Goal: Task Accomplishment & Management: Manage account settings

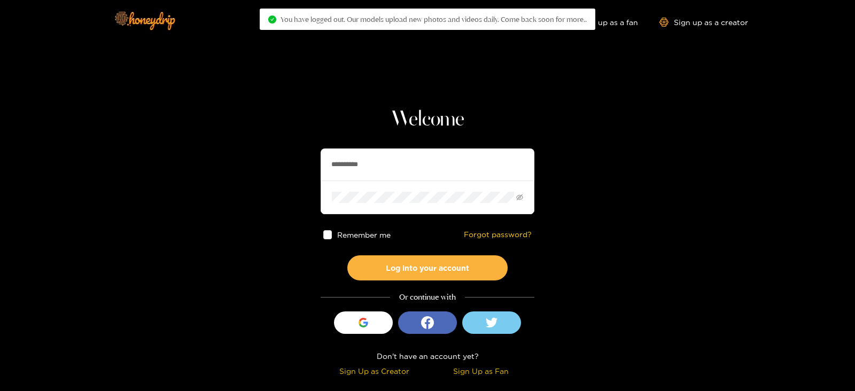
drag, startPoint x: 383, startPoint y: 171, endPoint x: 196, endPoint y: 175, distance: 186.6
click at [196, 175] on section "**********" at bounding box center [427, 190] width 855 height 380
type input "*********"
click at [347, 255] on button "Log into your account" at bounding box center [427, 267] width 160 height 25
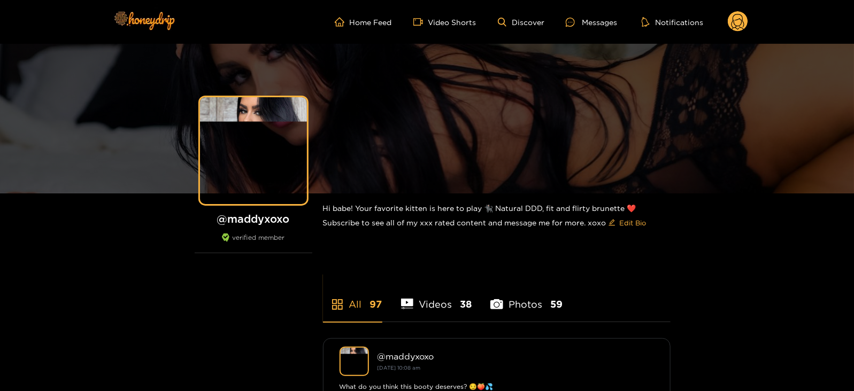
click at [737, 25] on circle at bounding box center [737, 21] width 20 height 20
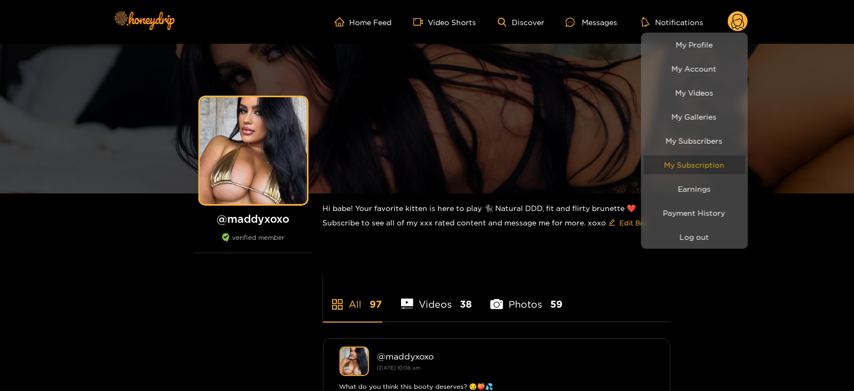
click at [671, 173] on link "My Subscription" at bounding box center [695, 165] width 102 height 19
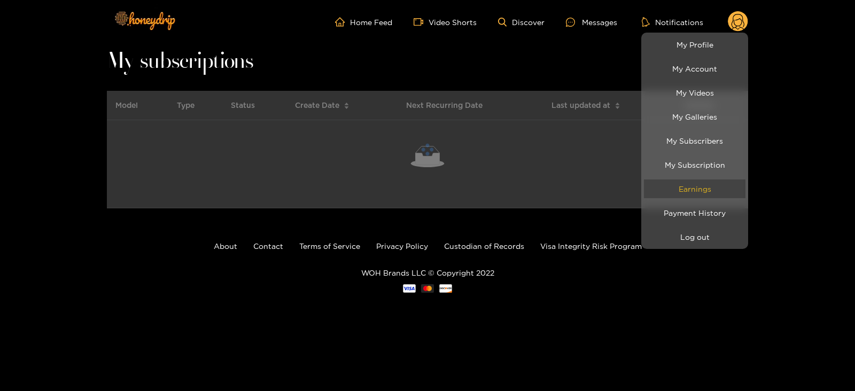
click at [667, 184] on link "Earnings" at bounding box center [695, 189] width 102 height 19
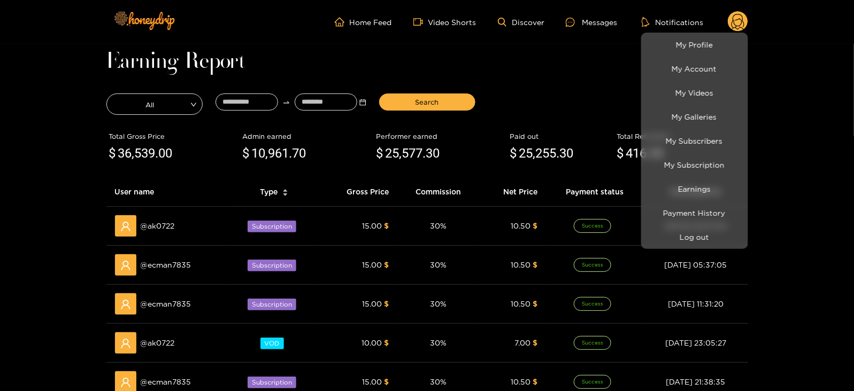
click at [245, 91] on div at bounding box center [427, 195] width 854 height 391
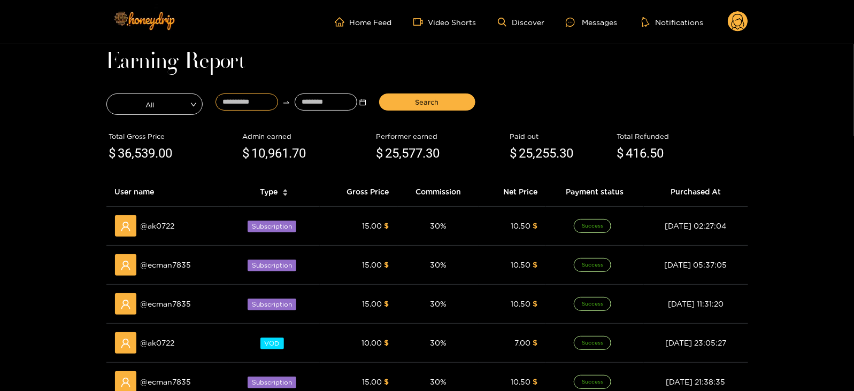
click at [247, 100] on input at bounding box center [246, 102] width 63 height 17
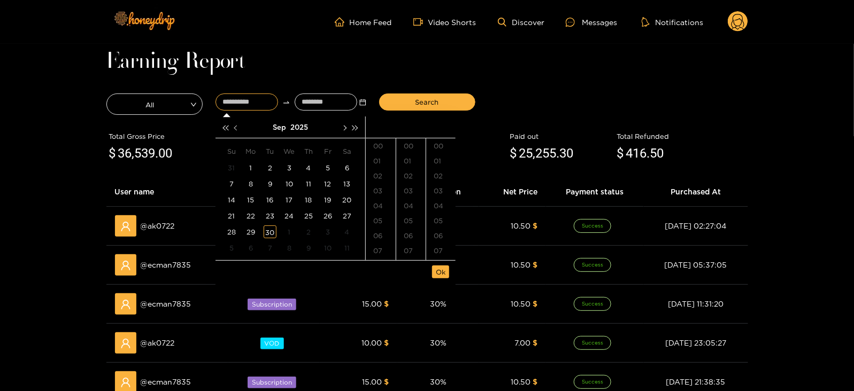
click at [241, 124] on button "button" at bounding box center [236, 127] width 11 height 21
type input "**********"
click at [328, 187] on div "11" at bounding box center [327, 183] width 13 height 13
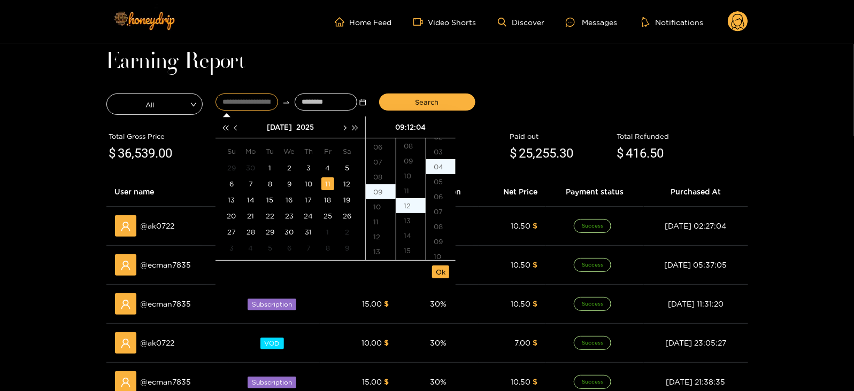
scroll to position [59, 0]
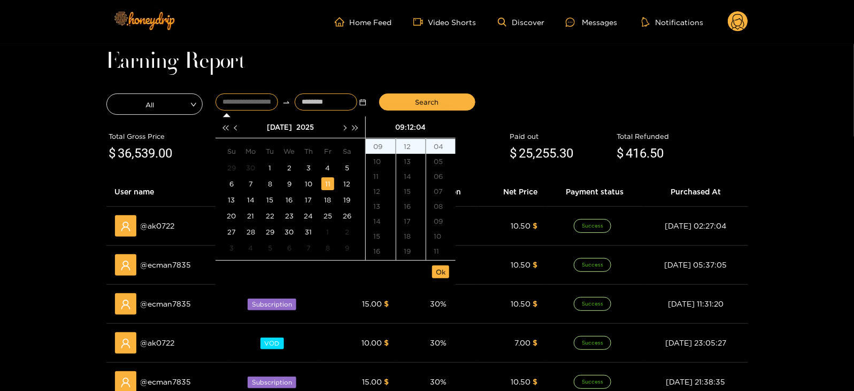
click at [322, 104] on input at bounding box center [326, 102] width 63 height 17
click at [341, 123] on button "button" at bounding box center [343, 127] width 11 height 21
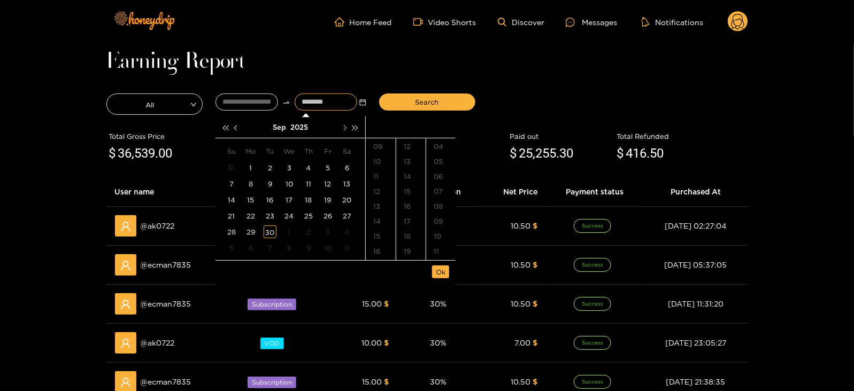
click at [341, 123] on button "button" at bounding box center [343, 127] width 11 height 21
click at [268, 169] on div "30" at bounding box center [270, 167] width 13 height 13
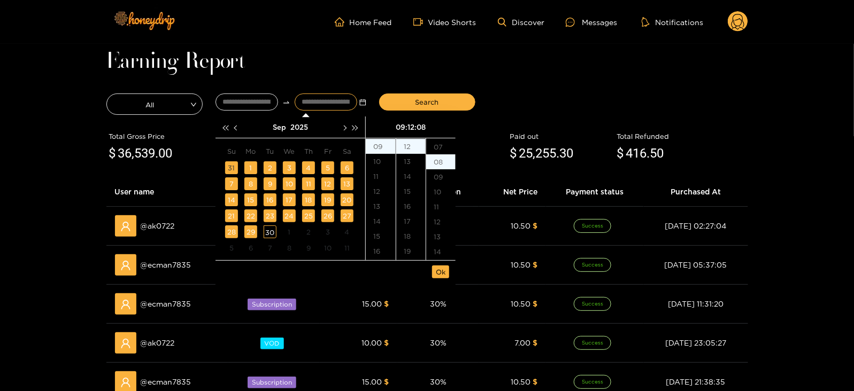
scroll to position [120, 0]
type input "**********"
click at [446, 273] on button "Ok" at bounding box center [440, 272] width 17 height 13
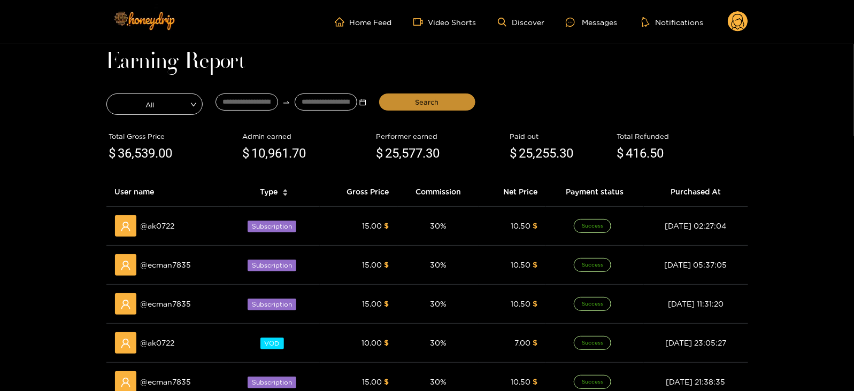
click at [424, 95] on button "Search" at bounding box center [427, 102] width 96 height 17
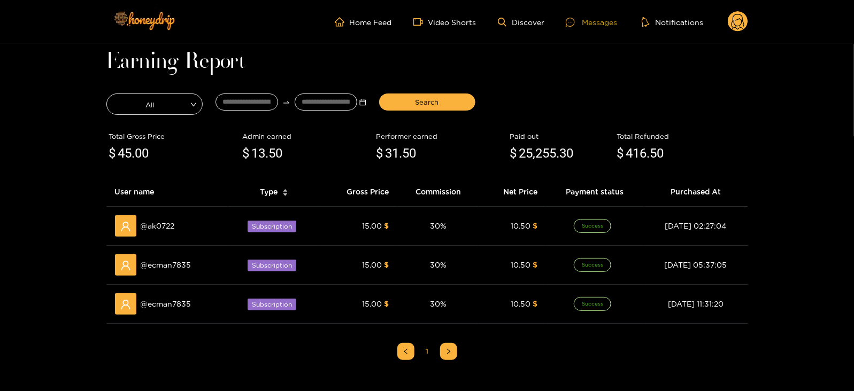
click at [586, 25] on div "Messages" at bounding box center [591, 22] width 51 height 12
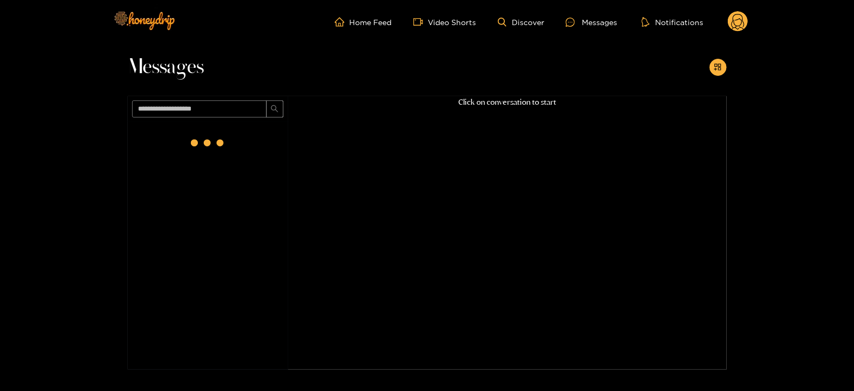
click at [730, 22] on circle at bounding box center [737, 21] width 20 height 20
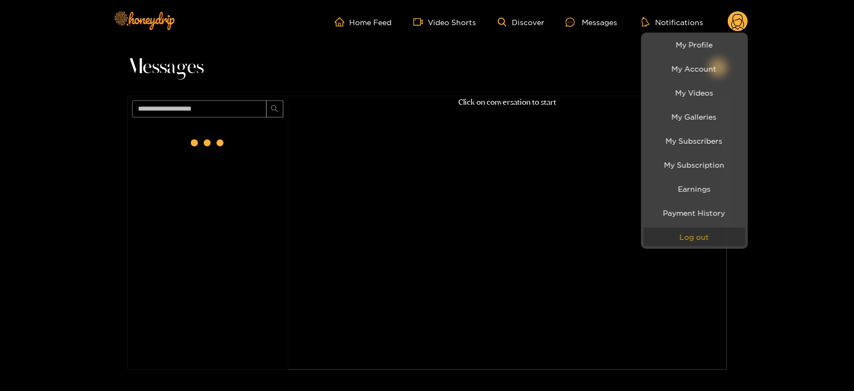
click at [680, 242] on button "Log out" at bounding box center [695, 237] width 102 height 19
